Goal: Information Seeking & Learning: Learn about a topic

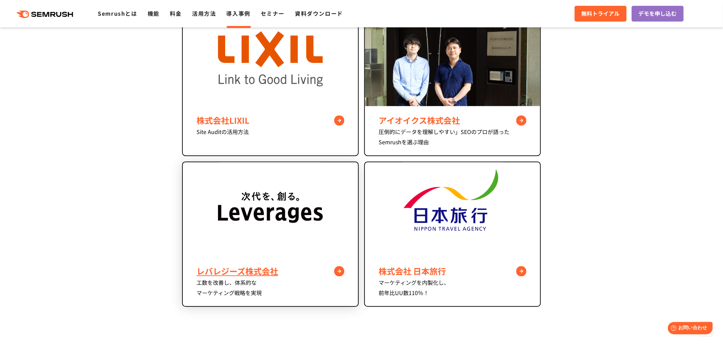
scroll to position [570, 0]
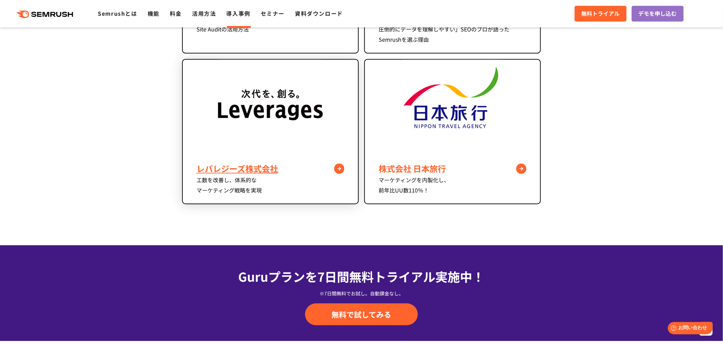
click at [236, 164] on div "レバレジーズ株式会社" at bounding box center [271, 168] width 148 height 12
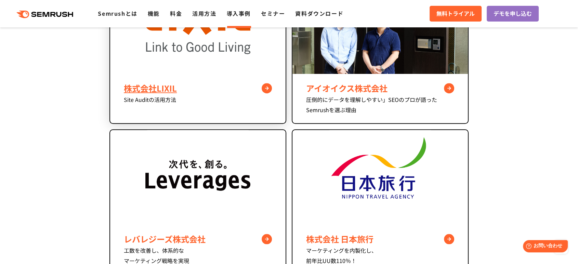
scroll to position [514, 0]
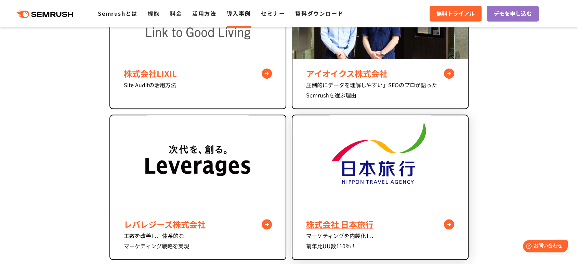
click at [364, 151] on img at bounding box center [379, 162] width 105 height 95
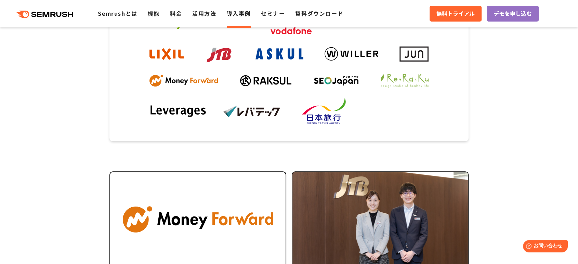
scroll to position [228, 0]
